Goal: Information Seeking & Learning: Learn about a topic

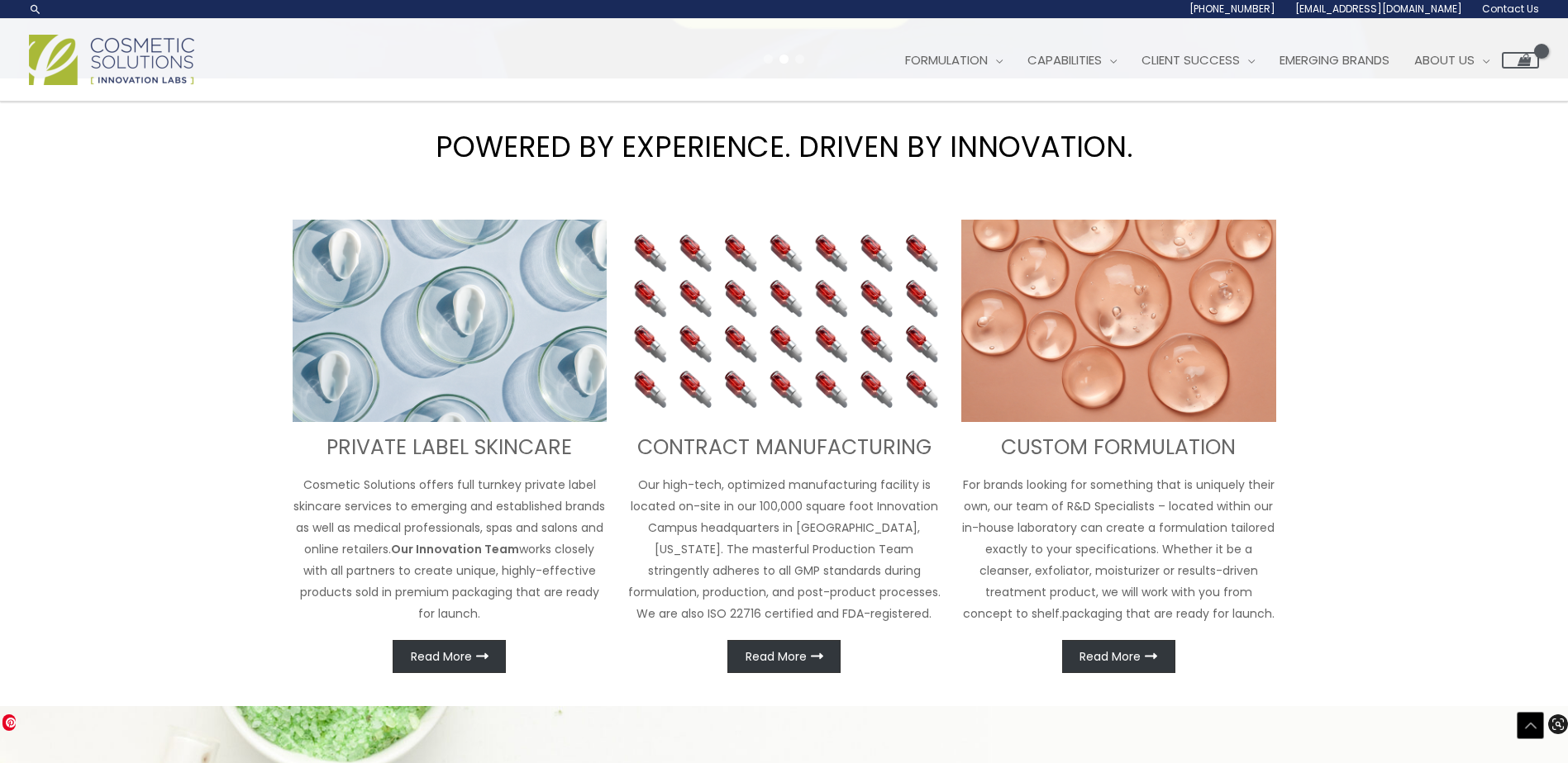
scroll to position [547, 0]
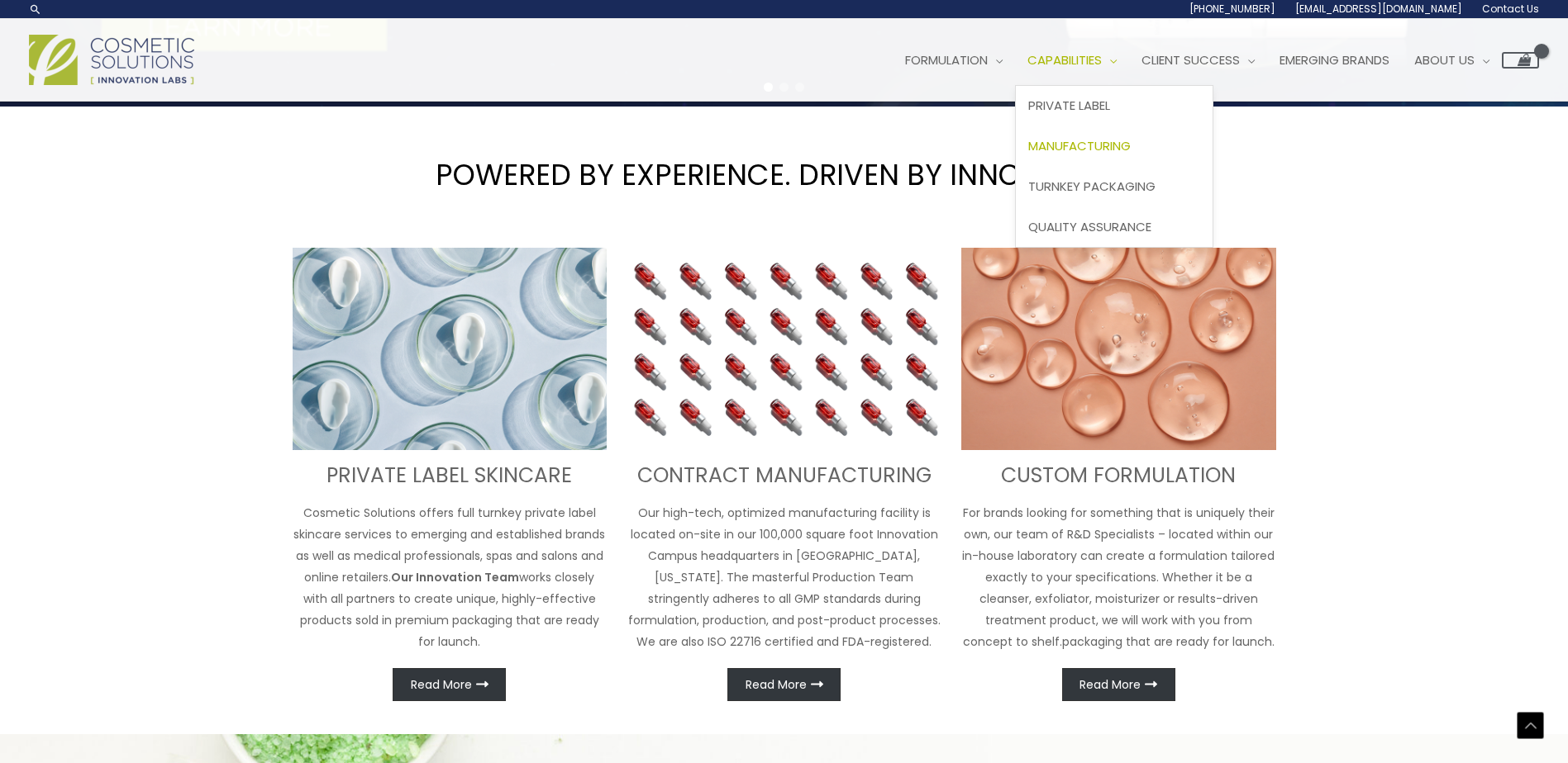
click at [1108, 143] on span "Manufacturing" at bounding box center [1079, 146] width 102 height 18
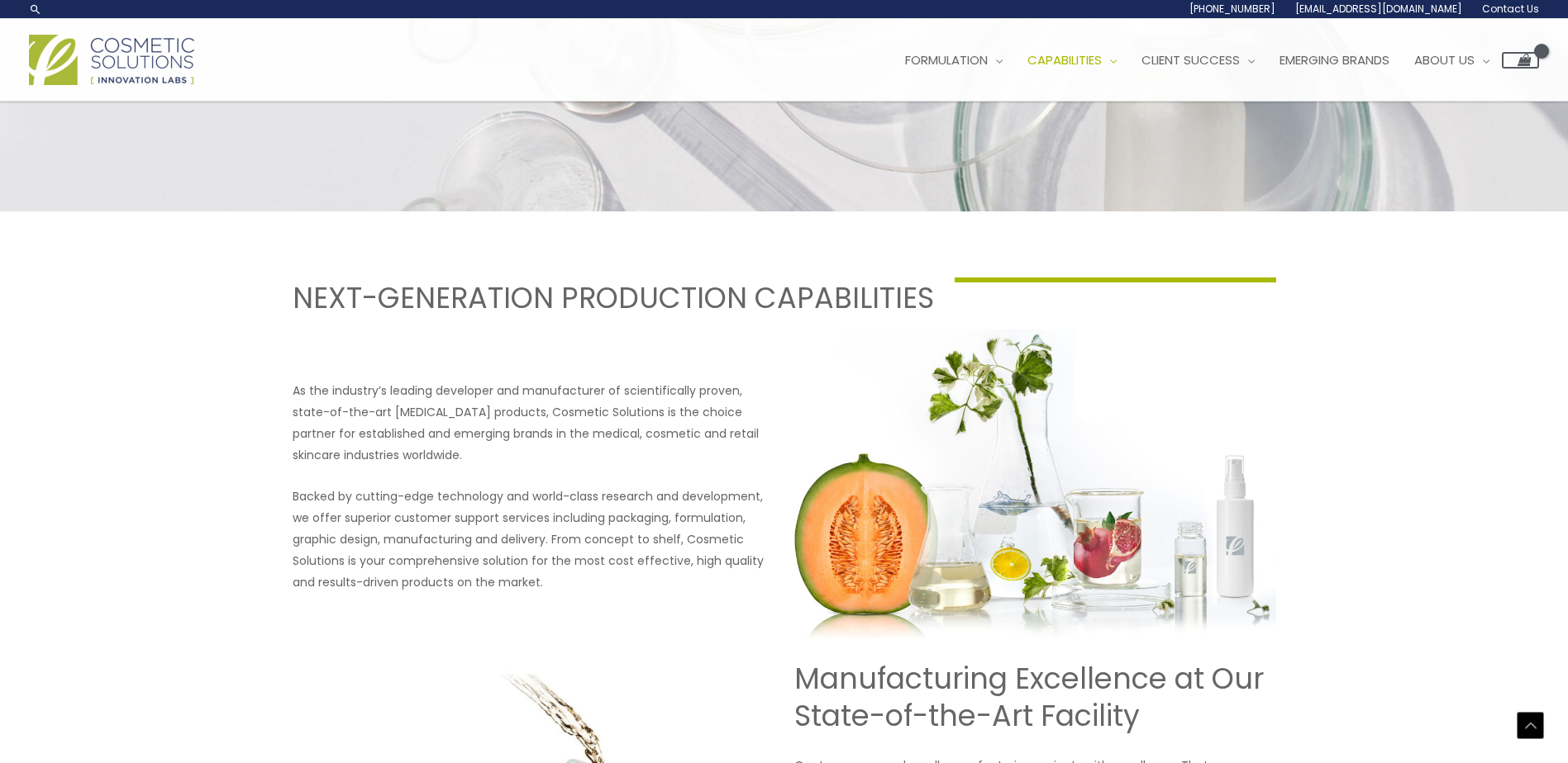
scroll to position [452, 0]
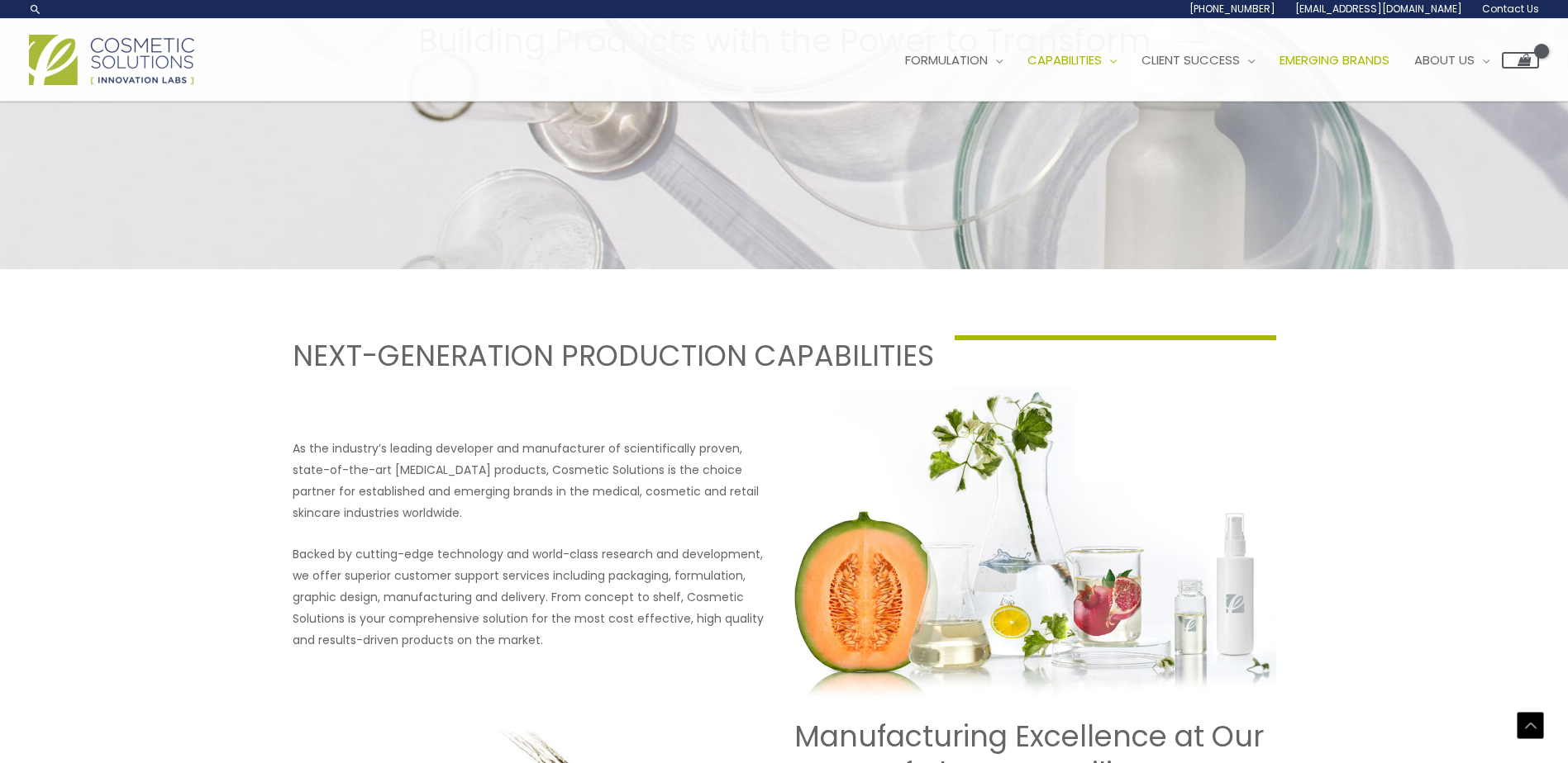
click at [1358, 63] on span "Emerging Brands" at bounding box center [1334, 60] width 110 height 18
